Goal: Task Accomplishment & Management: Manage account settings

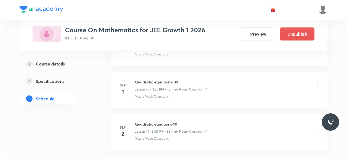
scroll to position [3248, 0]
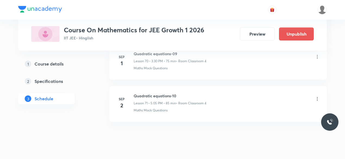
click at [317, 96] on icon at bounding box center [316, 98] width 5 height 5
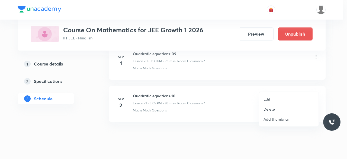
click at [269, 98] on p "Edit" at bounding box center [267, 99] width 7 height 6
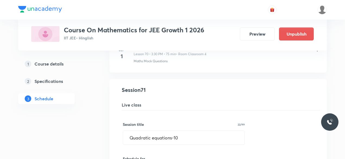
scroll to position [2975, 0]
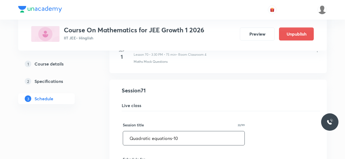
drag, startPoint x: 130, startPoint y: 125, endPoint x: 177, endPoint y: 124, distance: 47.2
click at [177, 131] on input "Quadratic equations-10" at bounding box center [183, 138] width 121 height 14
paste input "Binomial theorem"
type input "Binomial theorem-01"
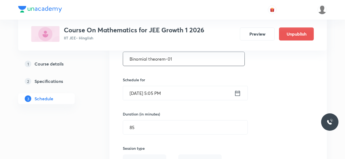
scroll to position [3051, 0]
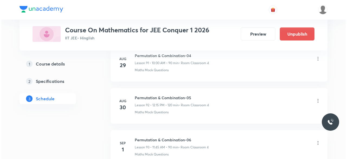
scroll to position [4211, 0]
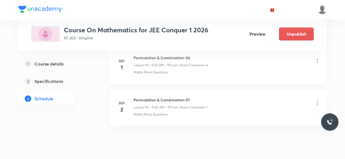
click at [317, 100] on icon at bounding box center [316, 102] width 5 height 5
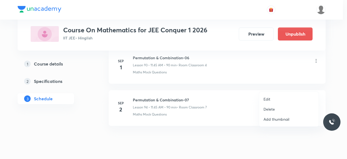
click at [270, 98] on p "Edit" at bounding box center [267, 99] width 7 height 6
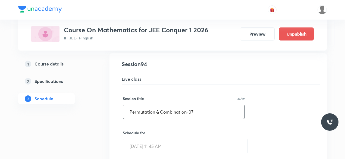
scroll to position [3966, 0]
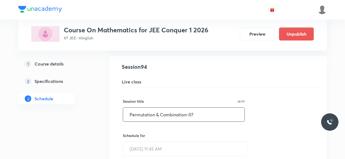
drag, startPoint x: 130, startPoint y: 97, endPoint x: 192, endPoint y: 97, distance: 62.7
click at [192, 107] on input "Permutation & Combination-07" at bounding box center [183, 114] width 121 height 14
paste input "Binomial theorem"
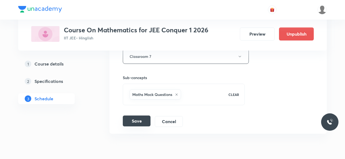
scroll to position [4163, 0]
type input "Binomial theorem-01"
click at [139, 115] on button "Save" at bounding box center [137, 120] width 28 height 11
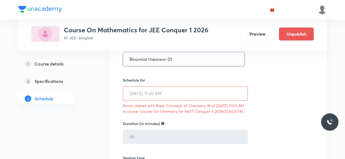
scroll to position [4021, 0]
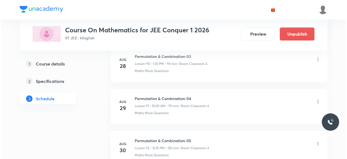
scroll to position [4211, 0]
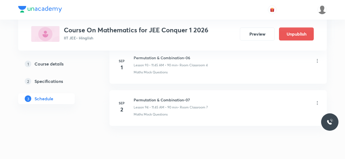
click at [317, 100] on icon at bounding box center [316, 102] width 5 height 5
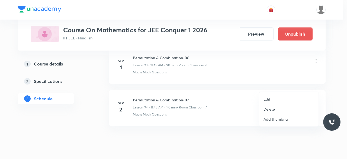
click at [269, 99] on p "Edit" at bounding box center [267, 99] width 7 height 6
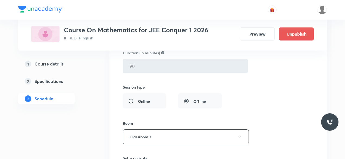
scroll to position [4083, 0]
click at [238, 134] on icon "button" at bounding box center [239, 136] width 4 height 4
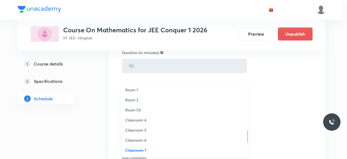
click at [143, 118] on span "Classroom 4" at bounding box center [184, 120] width 119 height 6
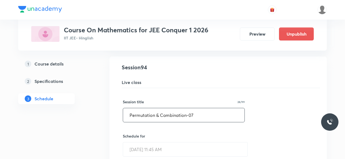
scroll to position [3965, 0]
drag, startPoint x: 130, startPoint y: 97, endPoint x: 193, endPoint y: 98, distance: 62.4
click at [193, 108] on input "Permutation & Combination-07" at bounding box center [183, 115] width 121 height 14
paste input "Binomial theorem"
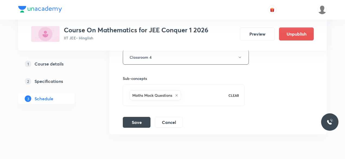
scroll to position [4170, 0]
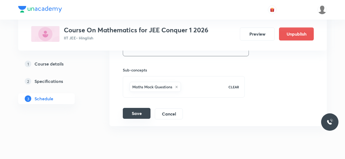
type input "Binomial theorem-01"
click at [142, 108] on button "Save" at bounding box center [137, 113] width 28 height 11
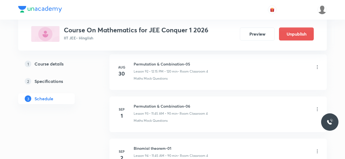
scroll to position [3914, 0]
